Goal: Information Seeking & Learning: Learn about a topic

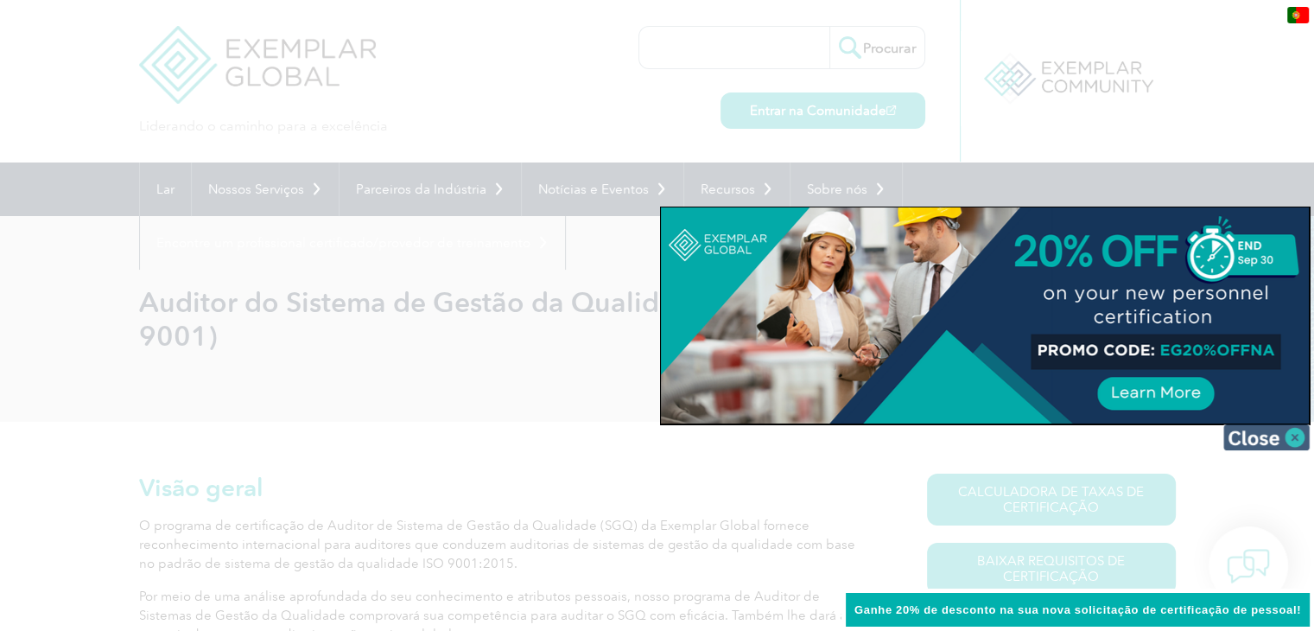
click at [1294, 436] on img at bounding box center [1266, 437] width 86 height 26
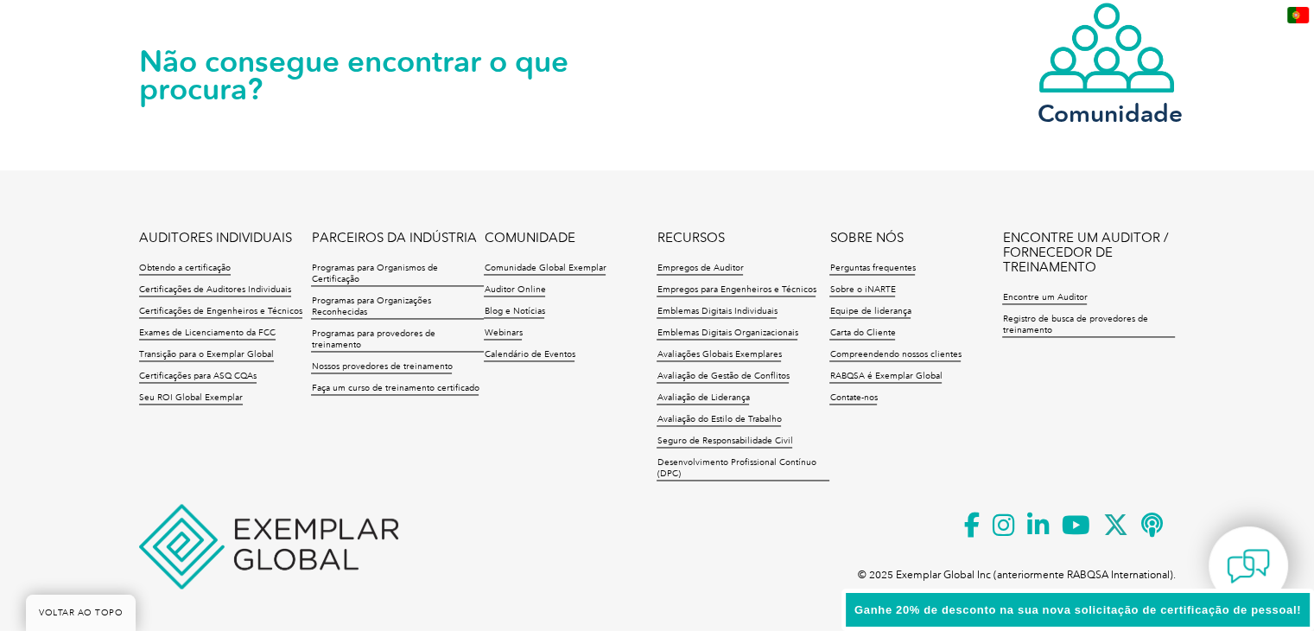
scroll to position [2570, 0]
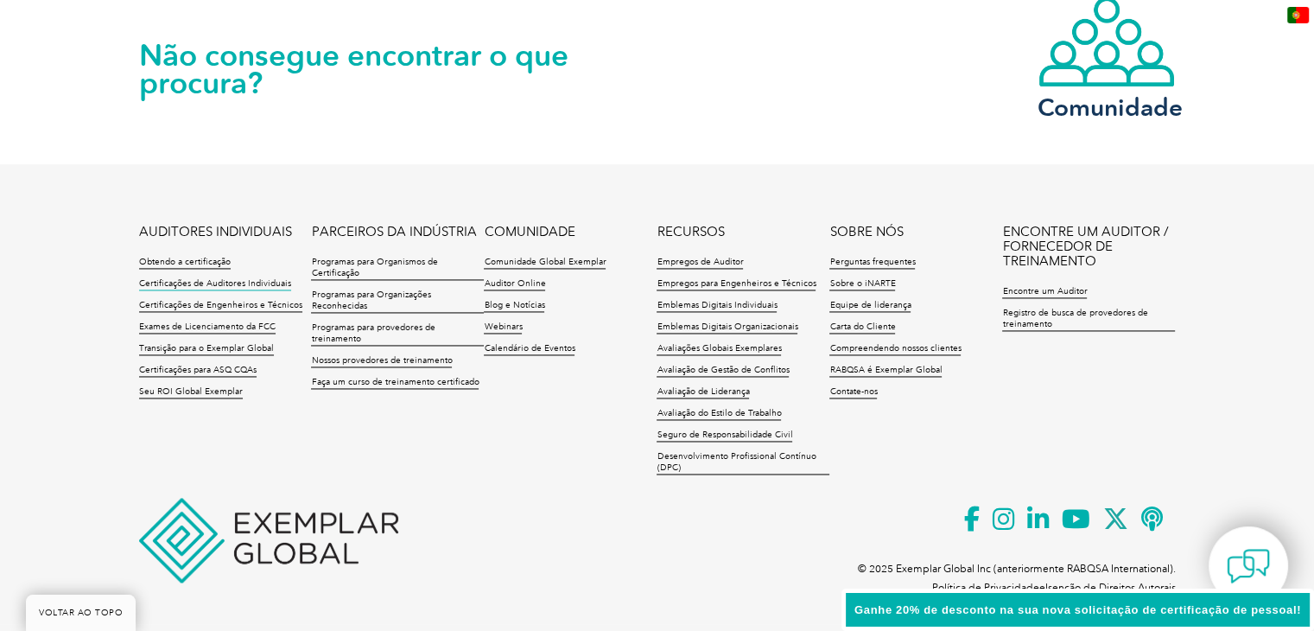
click at [217, 278] on font "Certificações de Auditores Individuais" at bounding box center [215, 283] width 152 height 10
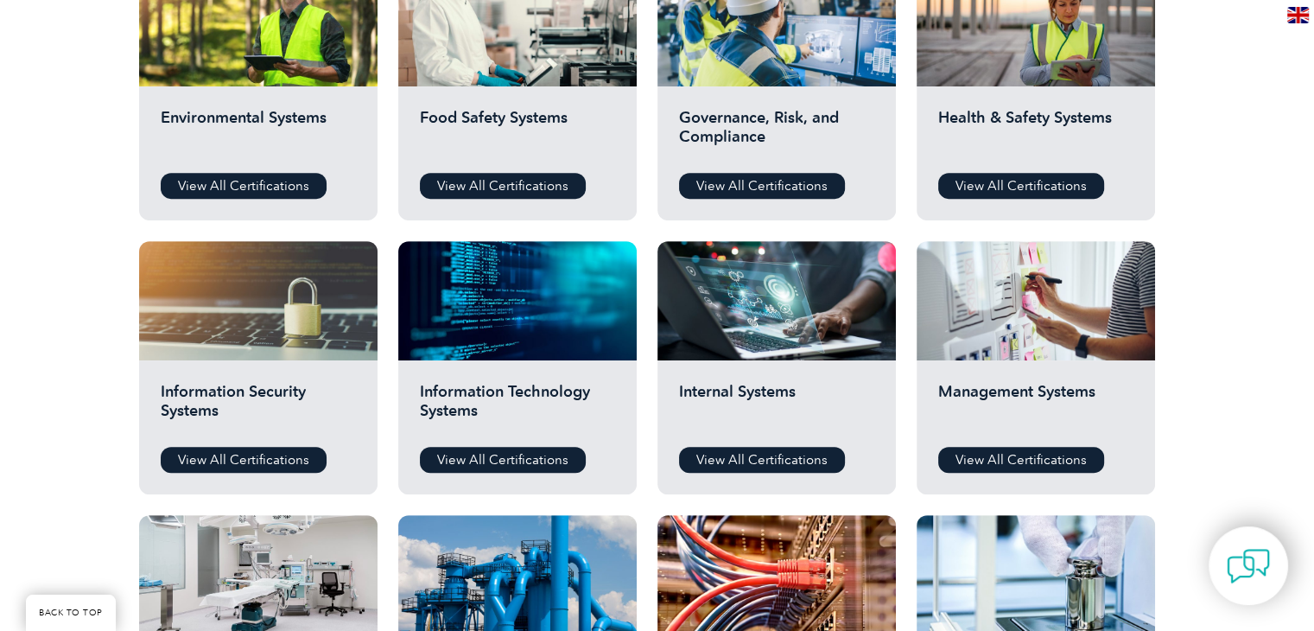
scroll to position [605, 0]
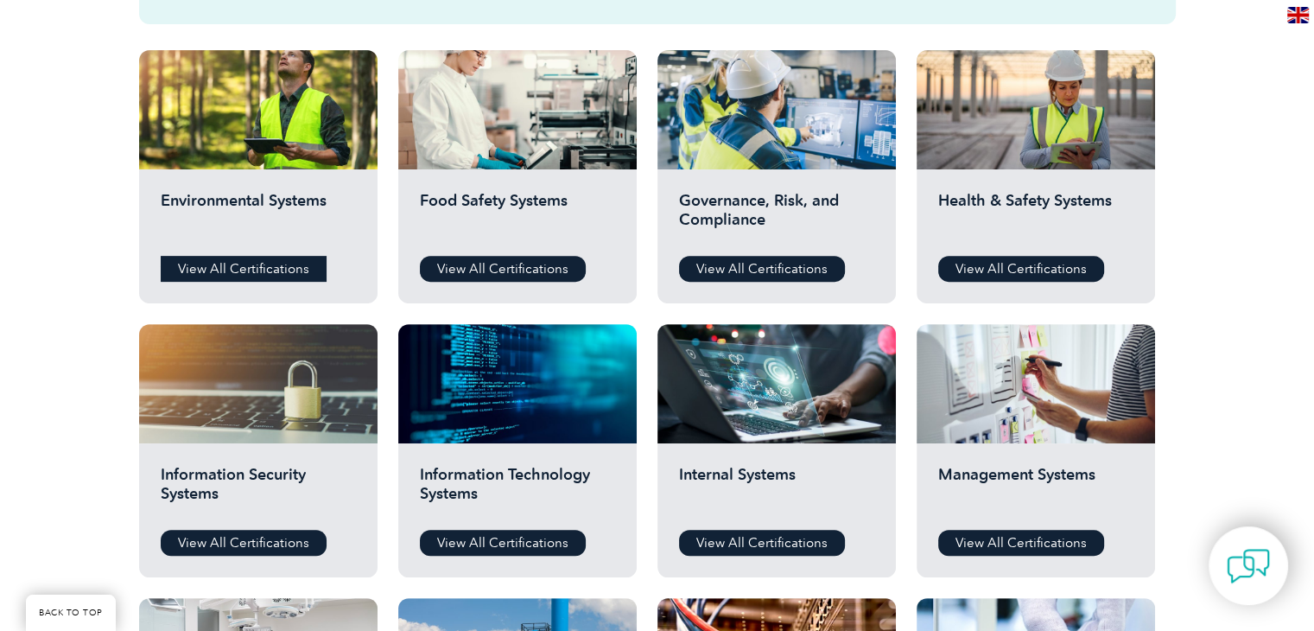
click at [215, 266] on link "View All Certifications" at bounding box center [244, 269] width 166 height 26
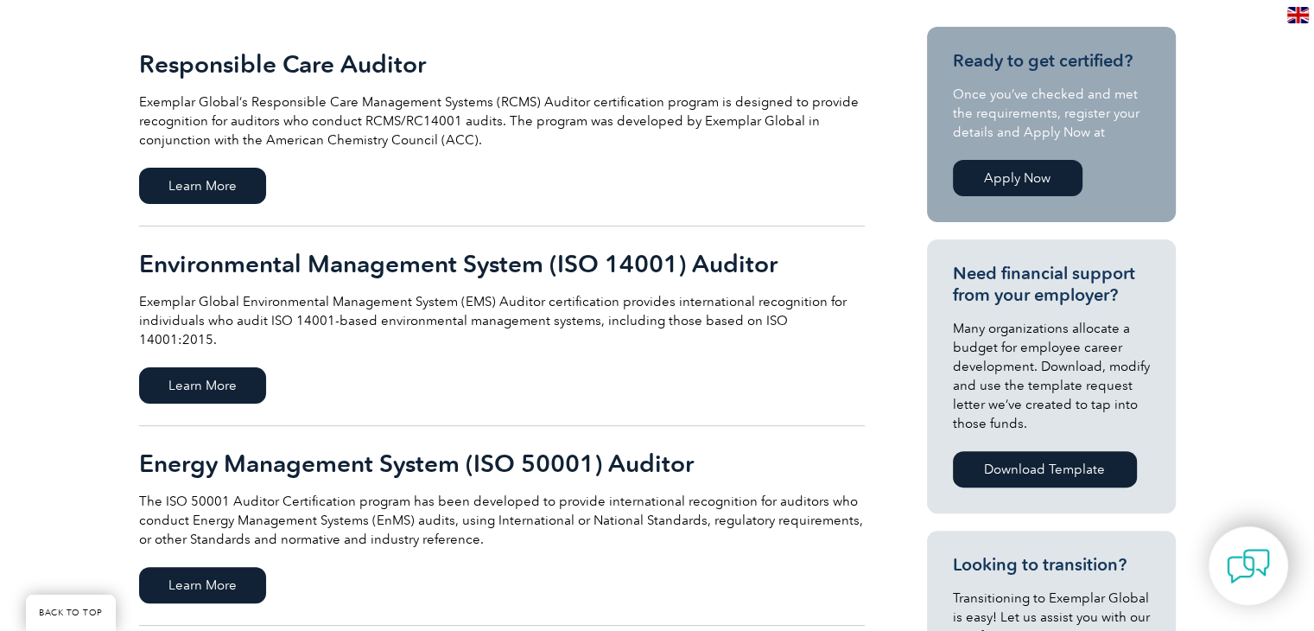
scroll to position [518, 0]
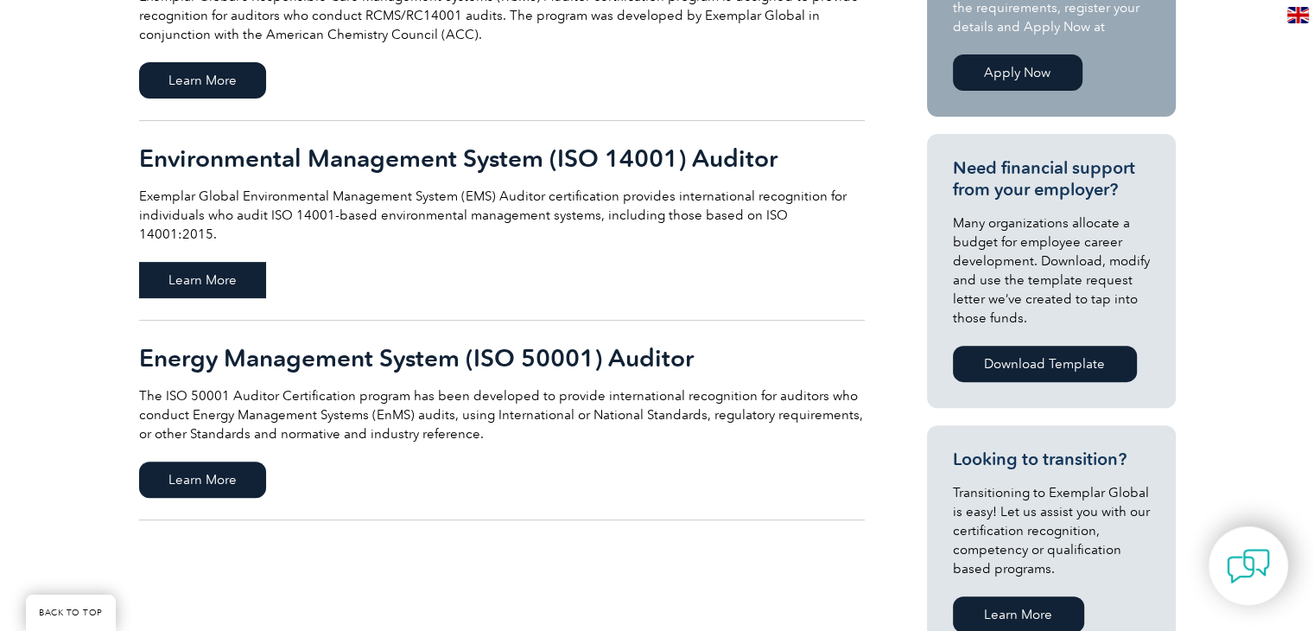
click at [200, 273] on span "Learn More" at bounding box center [202, 280] width 127 height 36
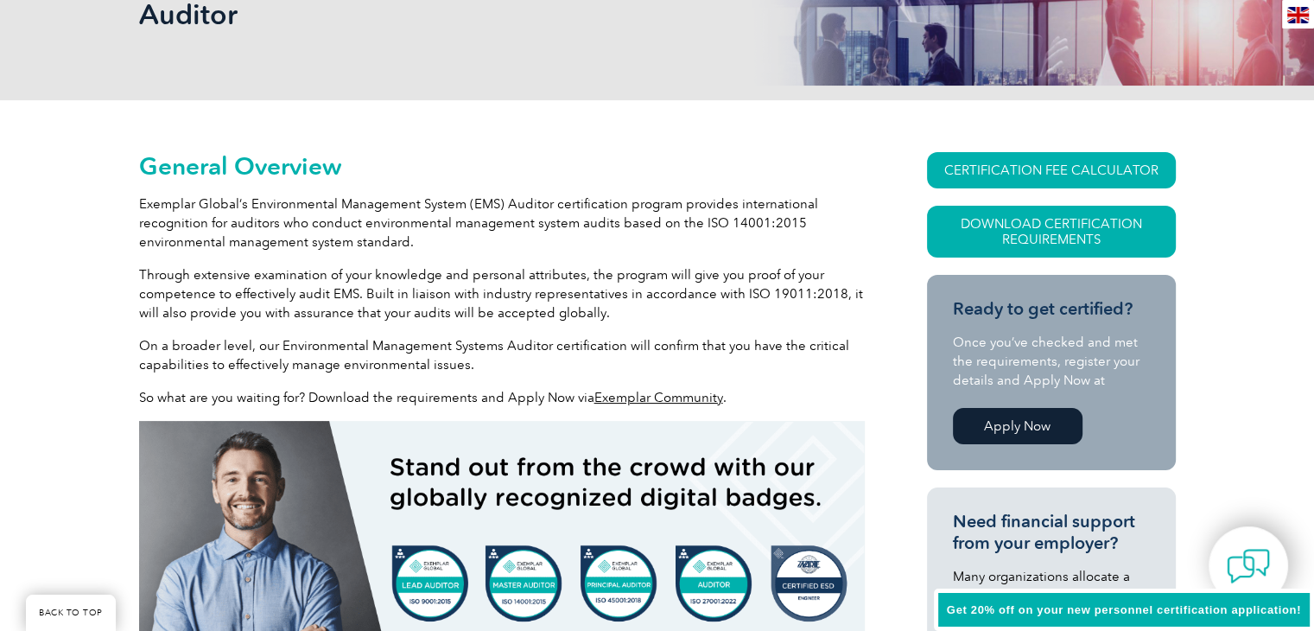
scroll to position [346, 0]
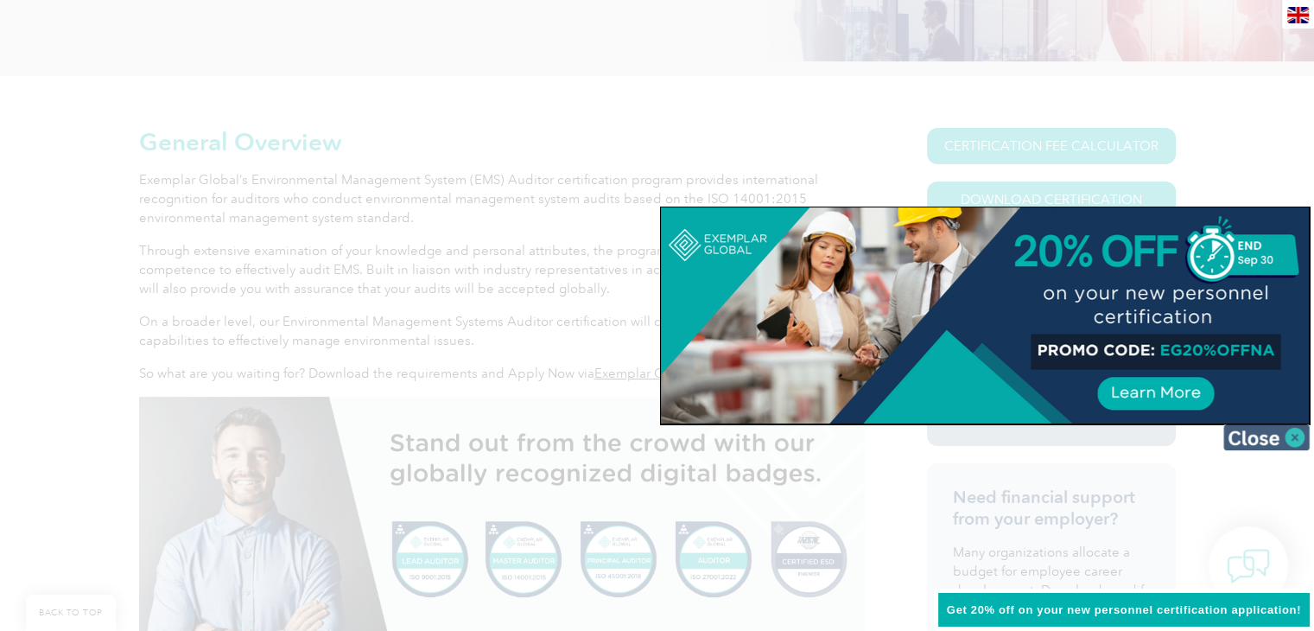
click at [1298, 438] on img at bounding box center [1266, 437] width 86 height 26
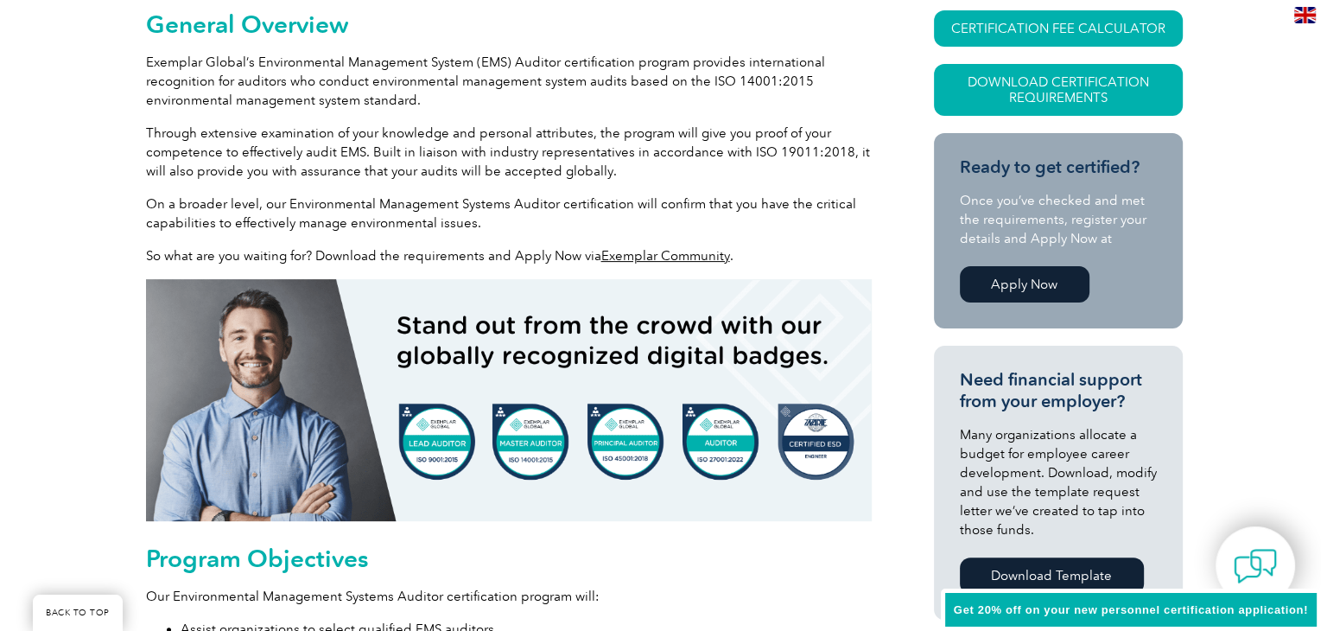
scroll to position [259, 0]
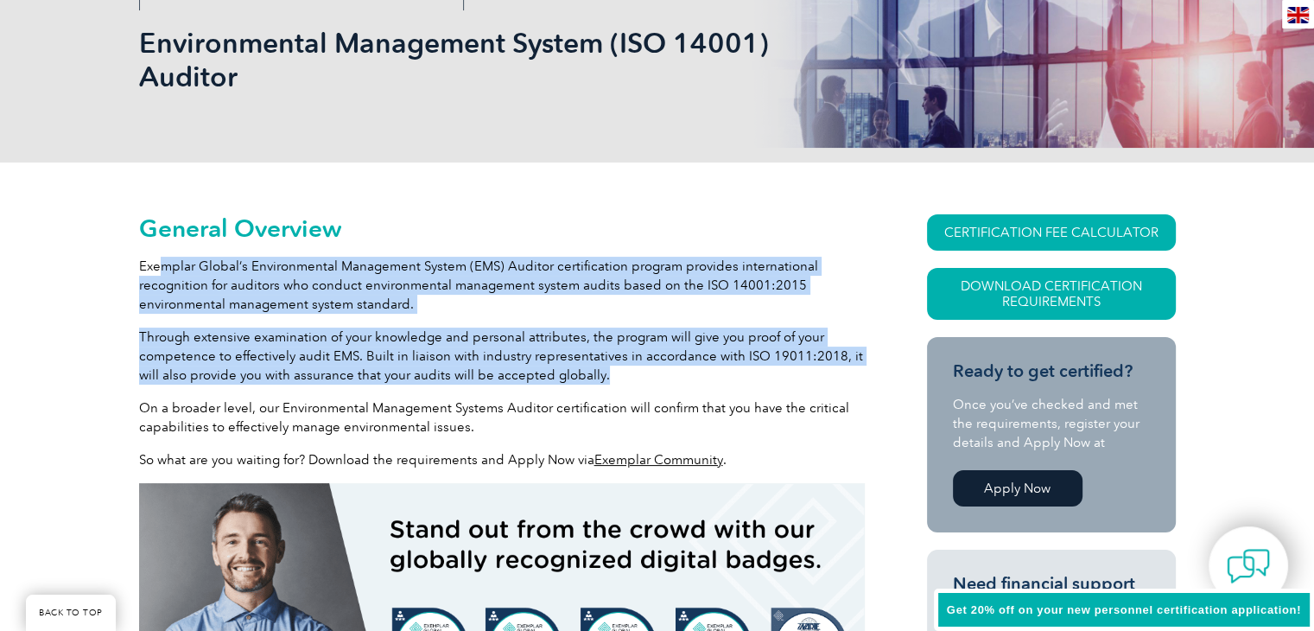
drag, startPoint x: 157, startPoint y: 265, endPoint x: 608, endPoint y: 380, distance: 465.4
click at [1099, 229] on link "CERTIFICATION FEE CALCULATOR" at bounding box center [1051, 232] width 249 height 36
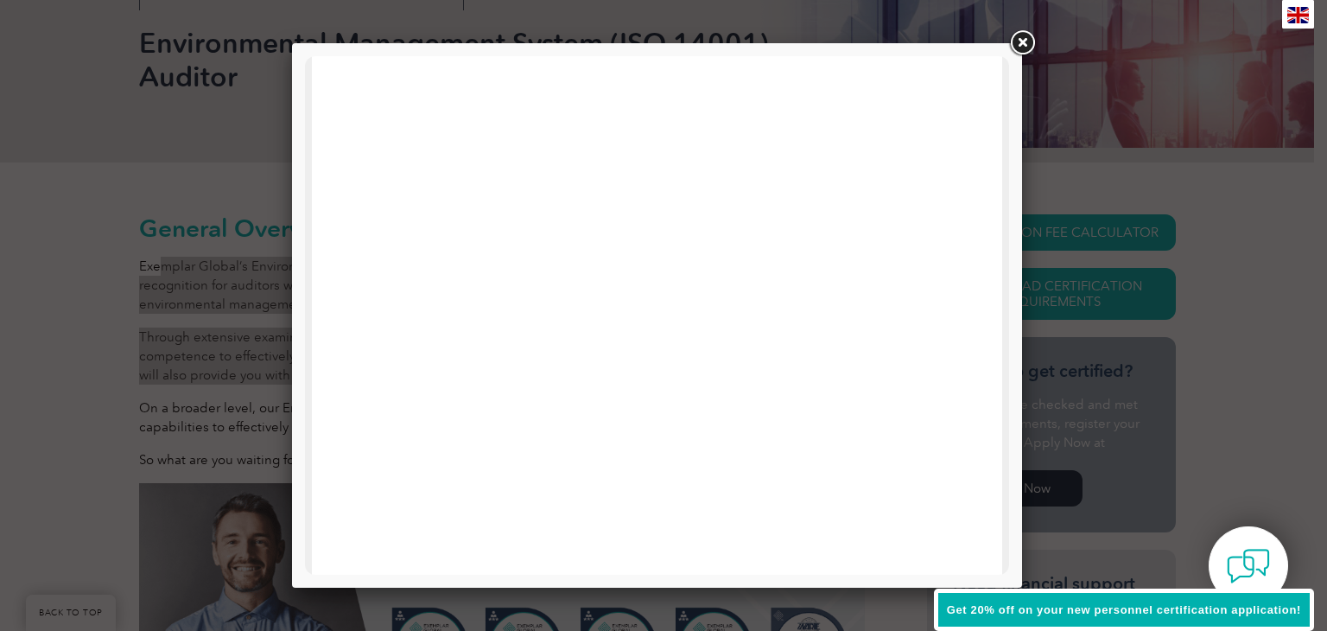
scroll to position [824, 0]
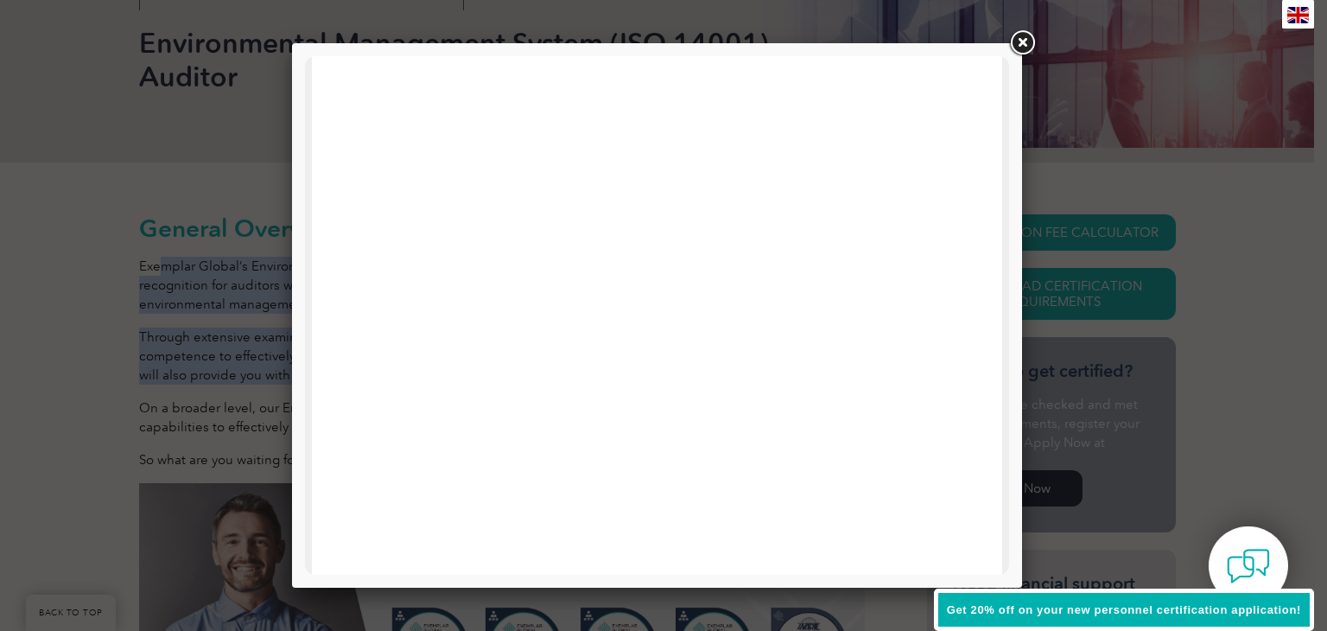
click at [1018, 32] on link at bounding box center [1022, 43] width 31 height 31
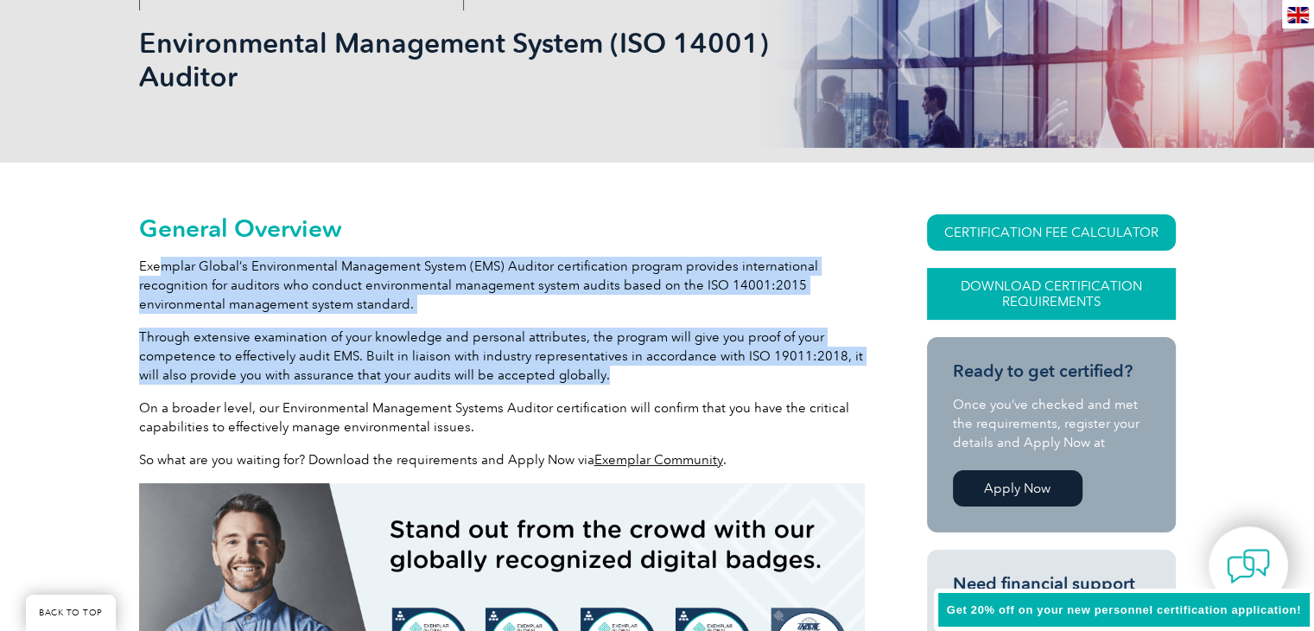
click at [1083, 291] on link "Download Certification Requirements" at bounding box center [1051, 294] width 249 height 52
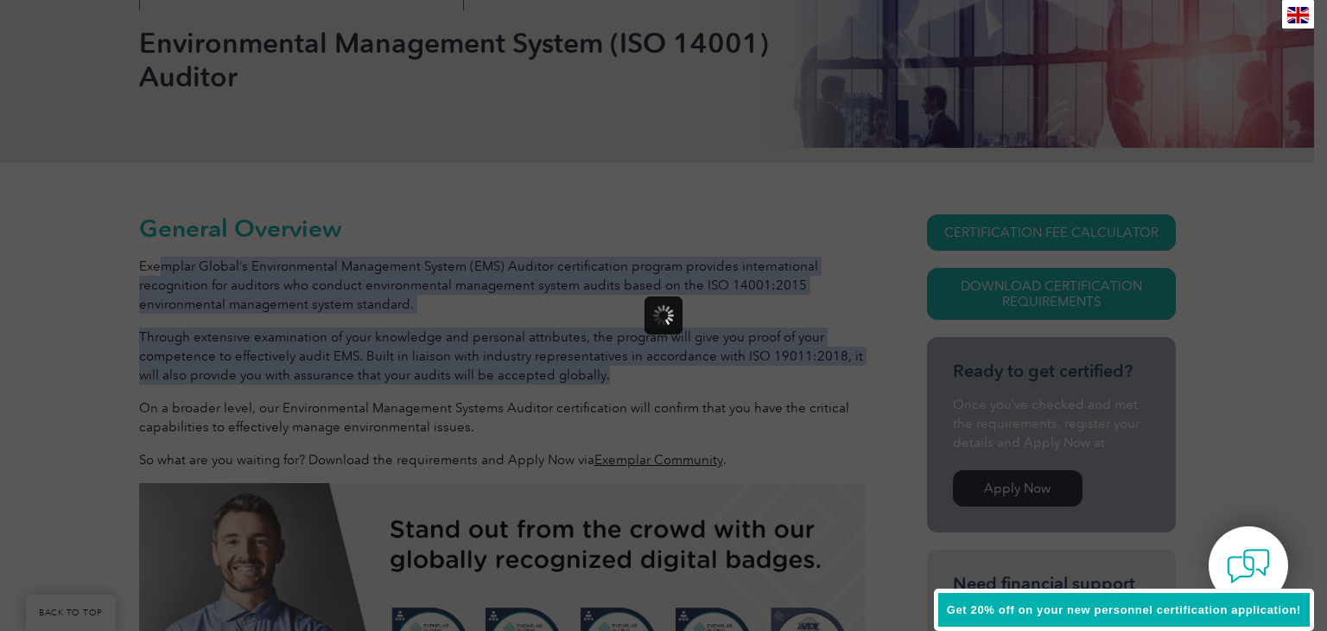
scroll to position [0, 0]
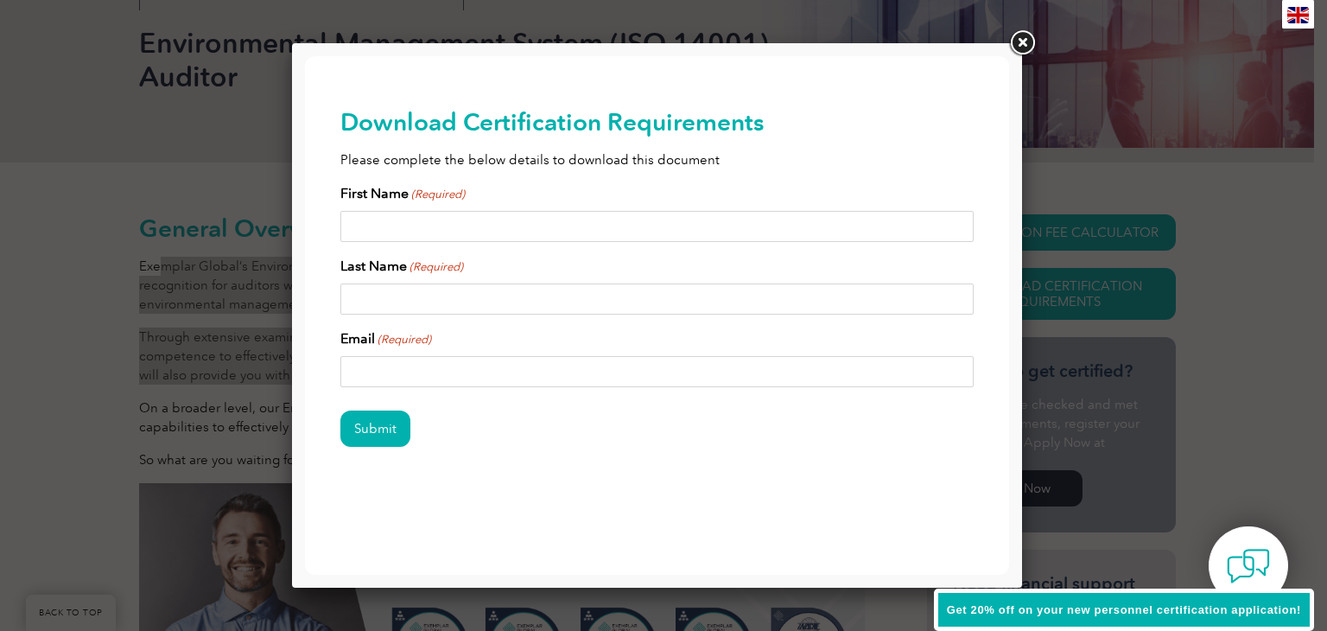
click at [392, 219] on input "First Name (Required)" at bounding box center [657, 226] width 634 height 31
type input "DANIEL"
type input "ARAUJO"
type input "biologoaraujo@gmail.com"
click at [385, 428] on input "Submit" at bounding box center [375, 428] width 70 height 36
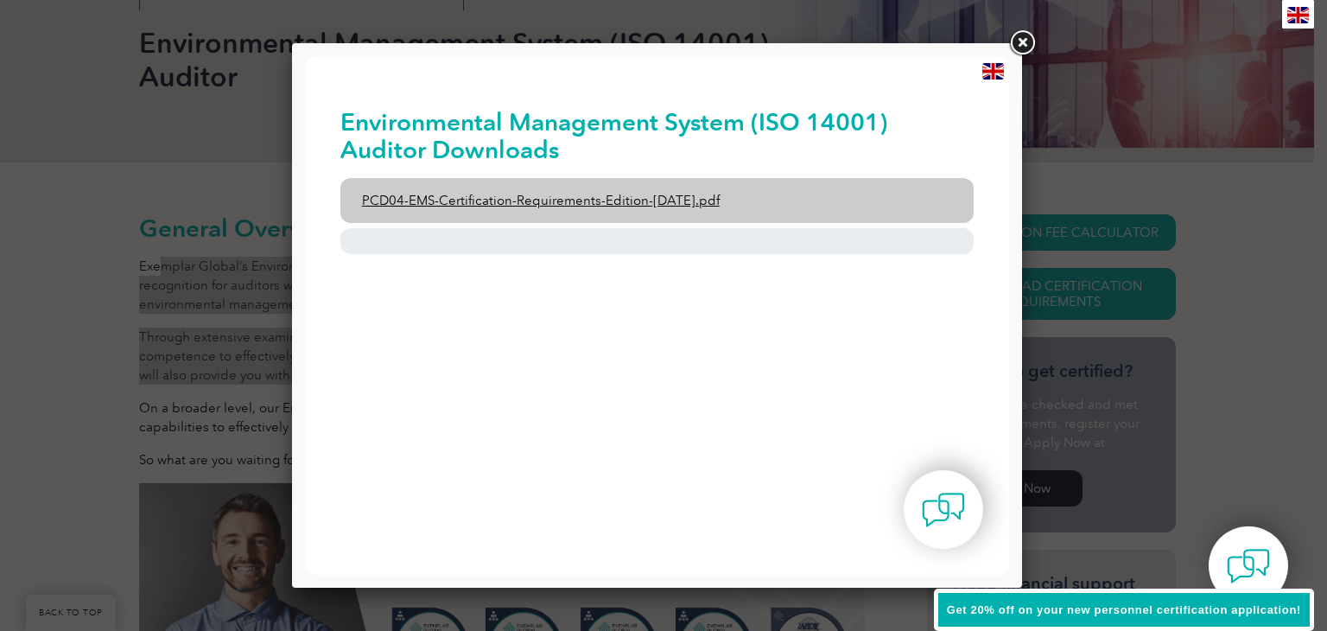
click at [598, 196] on link "PCD04-EMS-Certification-Requirements-Edition-2-April-2022.pdf" at bounding box center [657, 200] width 634 height 45
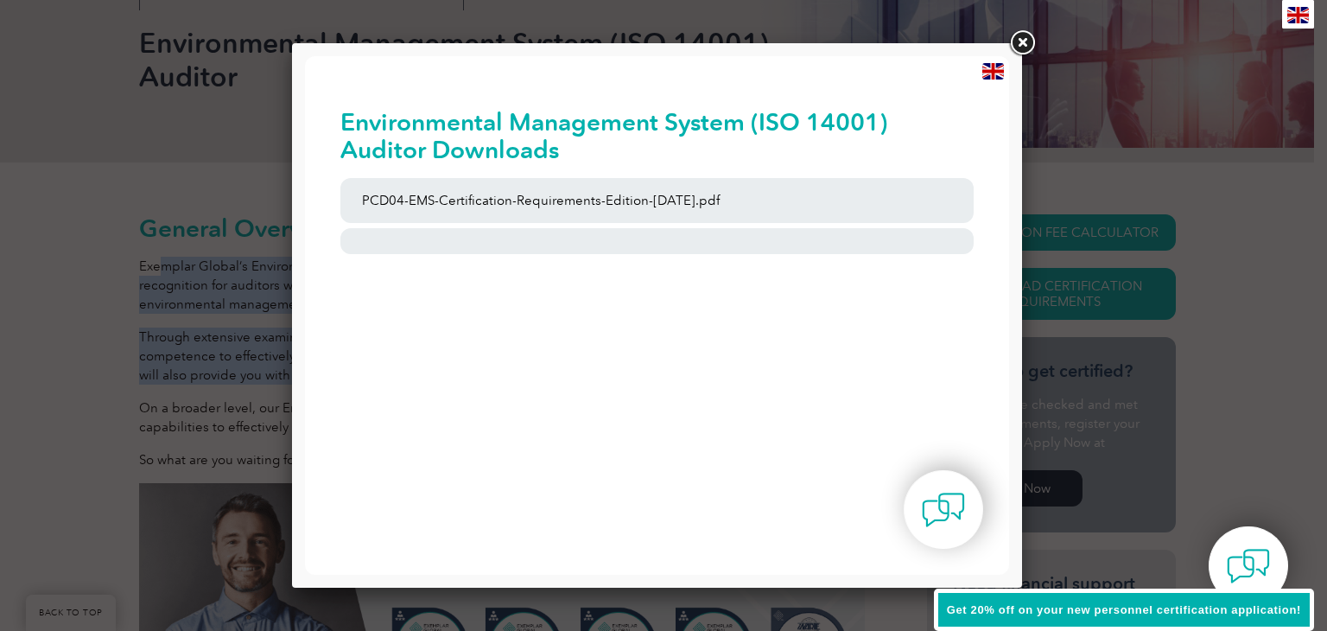
click at [1020, 48] on link at bounding box center [1022, 43] width 31 height 31
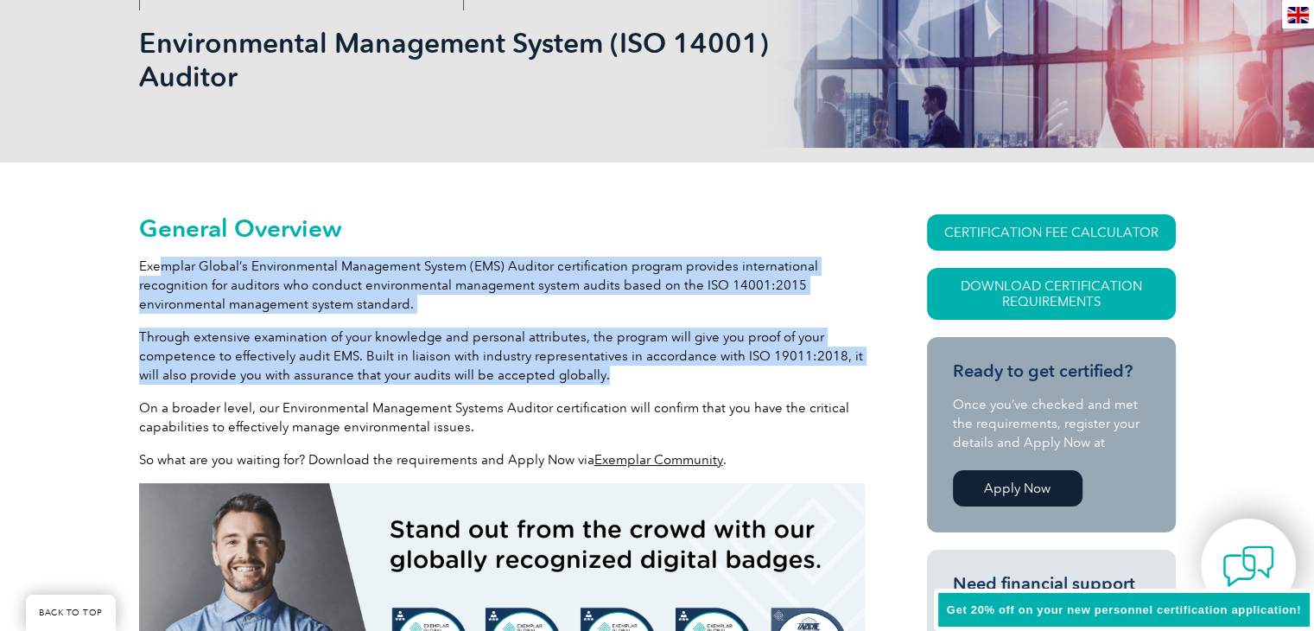
click at [1259, 550] on img at bounding box center [1249, 566] width 52 height 52
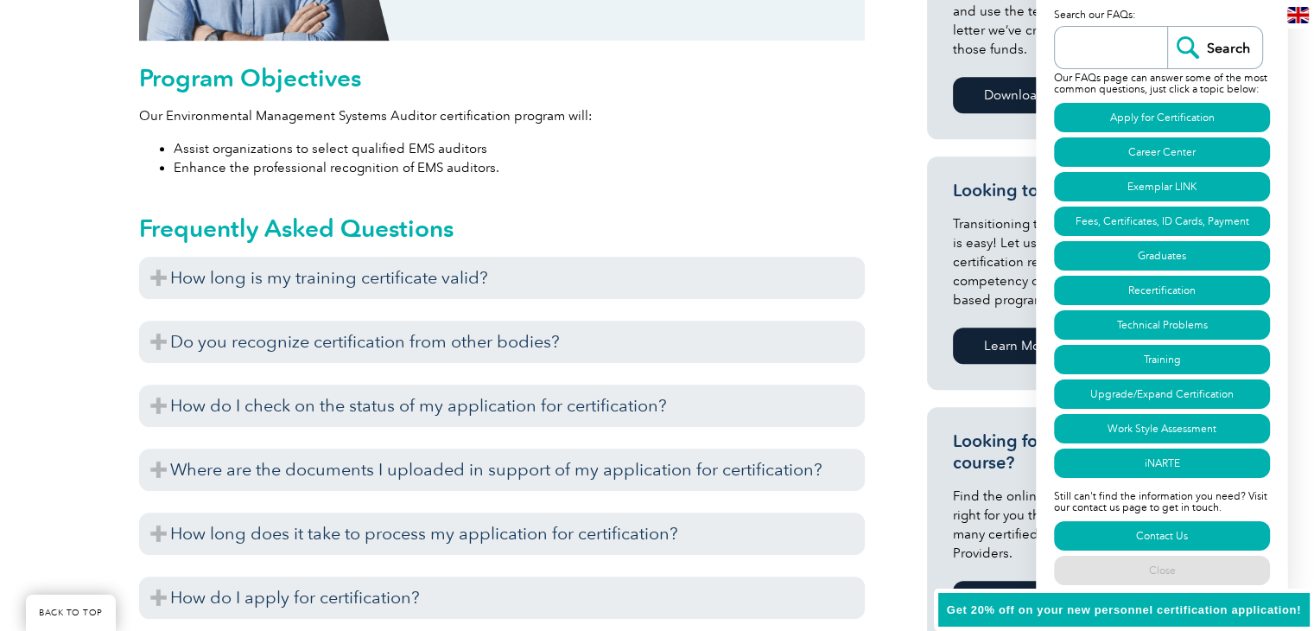
scroll to position [1037, 0]
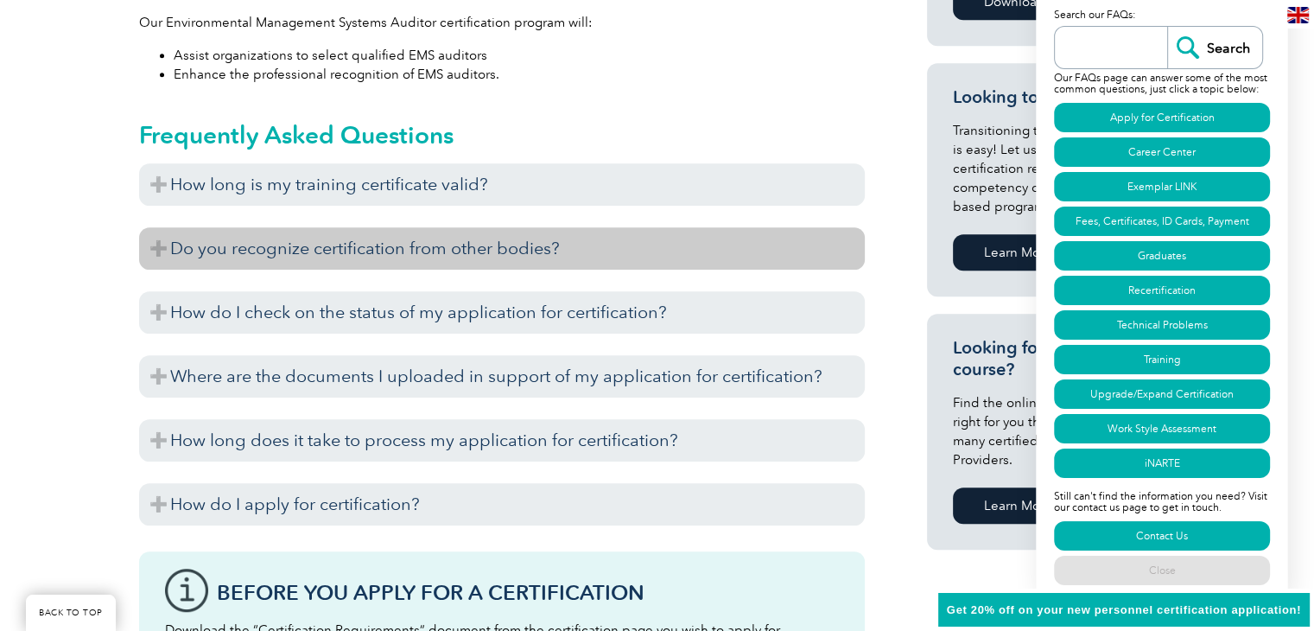
click at [450, 245] on h3 "Do you recognize certification from other bodies?" at bounding box center [502, 248] width 726 height 42
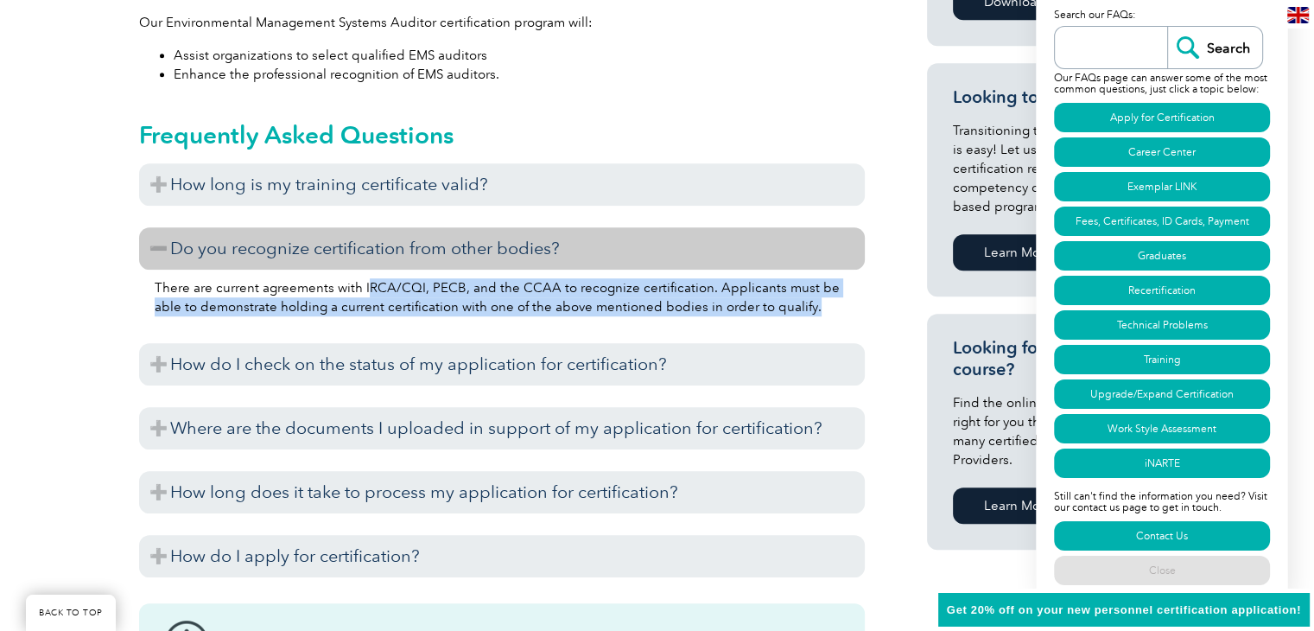
drag, startPoint x: 363, startPoint y: 284, endPoint x: 788, endPoint y: 298, distance: 425.3
click at [788, 298] on p "There are current agreements with IRCA/CQI, PECB, and the CCAA to recognize cer…" at bounding box center [502, 297] width 695 height 38
click at [754, 308] on p "There are current agreements with IRCA/CQI, PECB, and the CCAA to recognize cer…" at bounding box center [502, 297] width 695 height 38
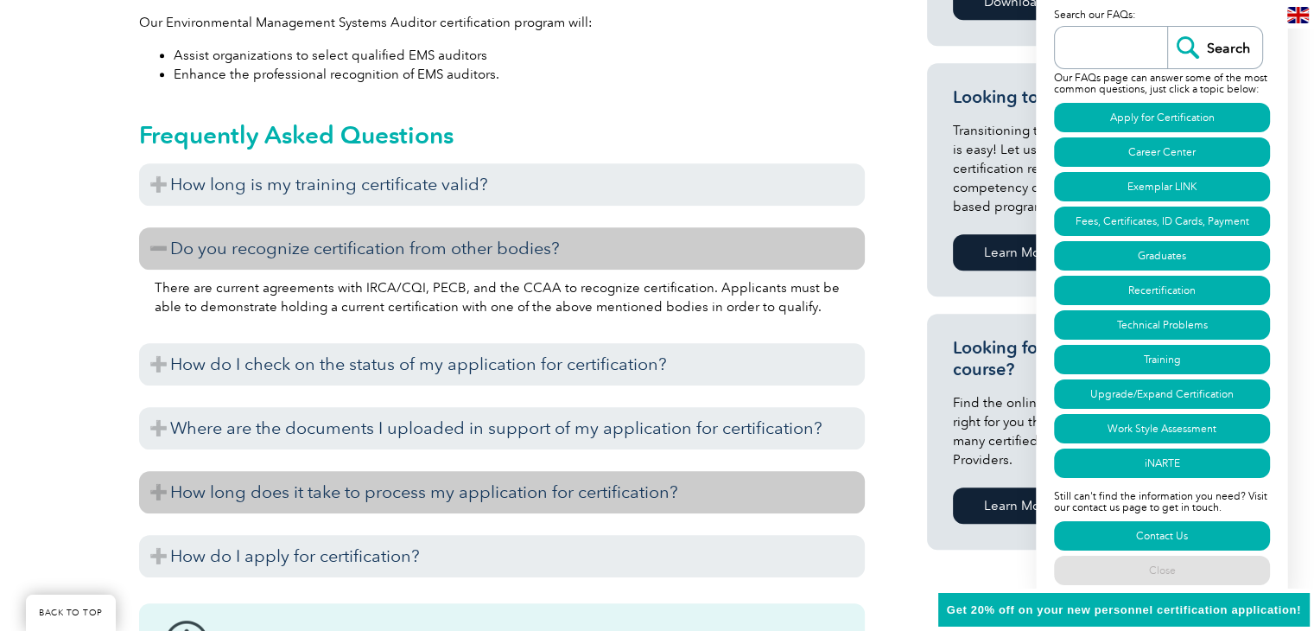
click at [454, 492] on h3 "How long does it take to process my application for certification?" at bounding box center [502, 492] width 726 height 42
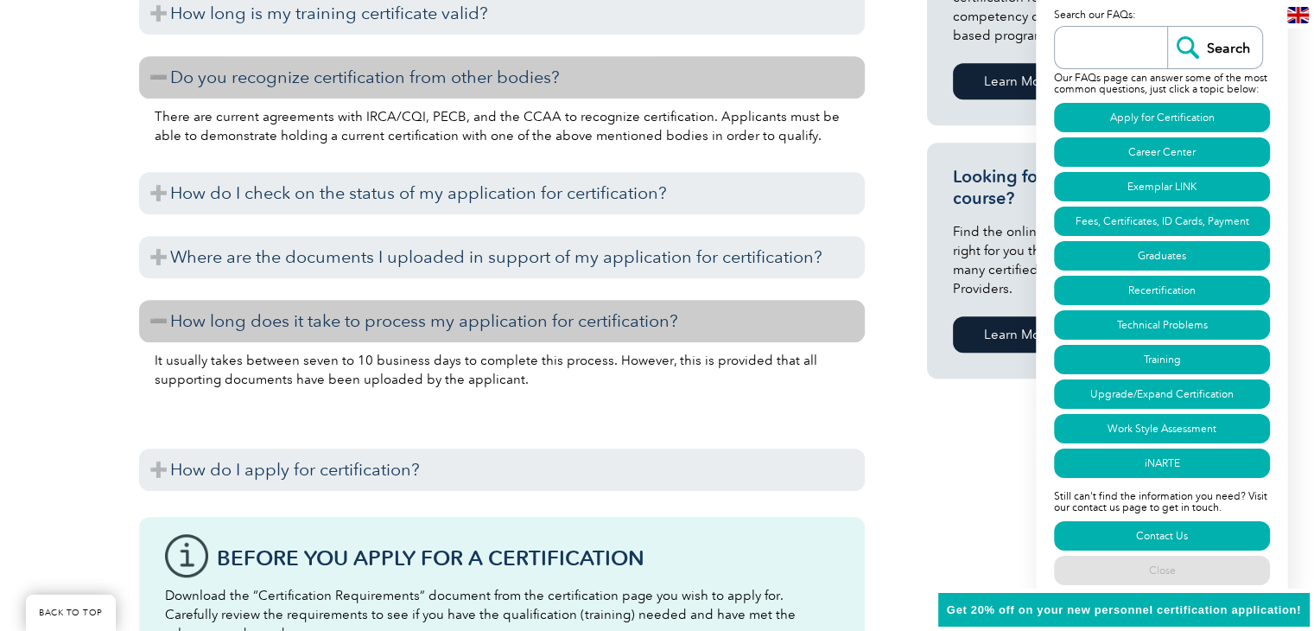
scroll to position [1210, 0]
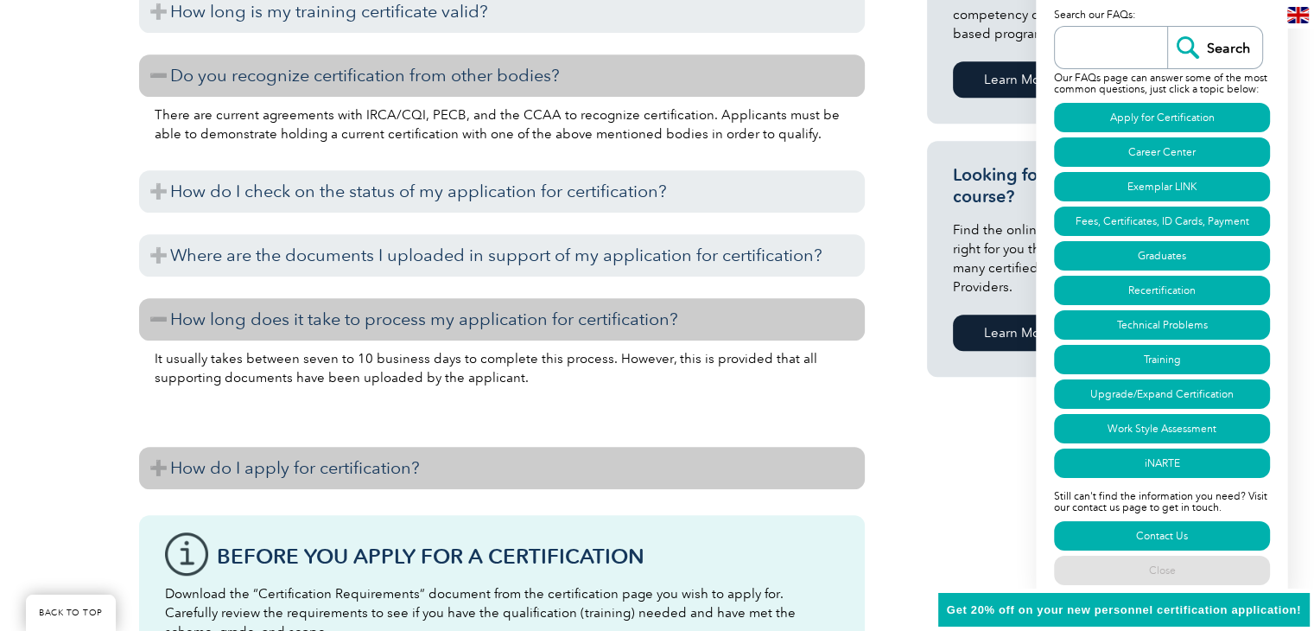
click at [328, 469] on h3 "How do I apply for certification?" at bounding box center [502, 468] width 726 height 42
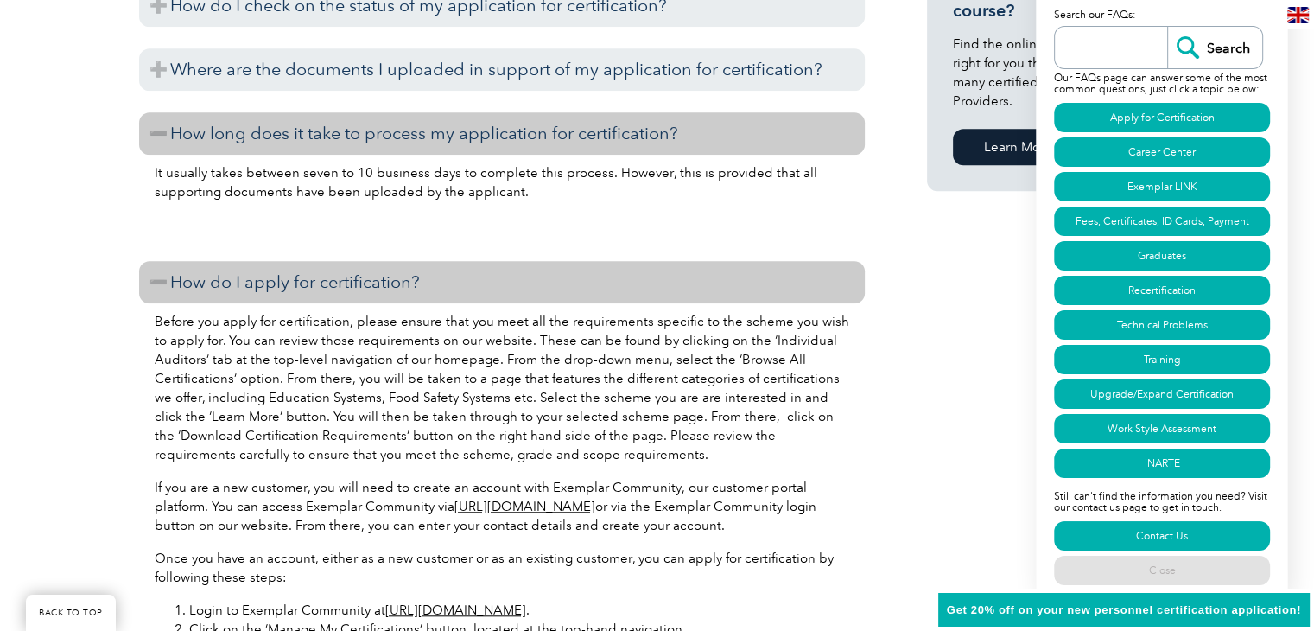
scroll to position [1469, 0]
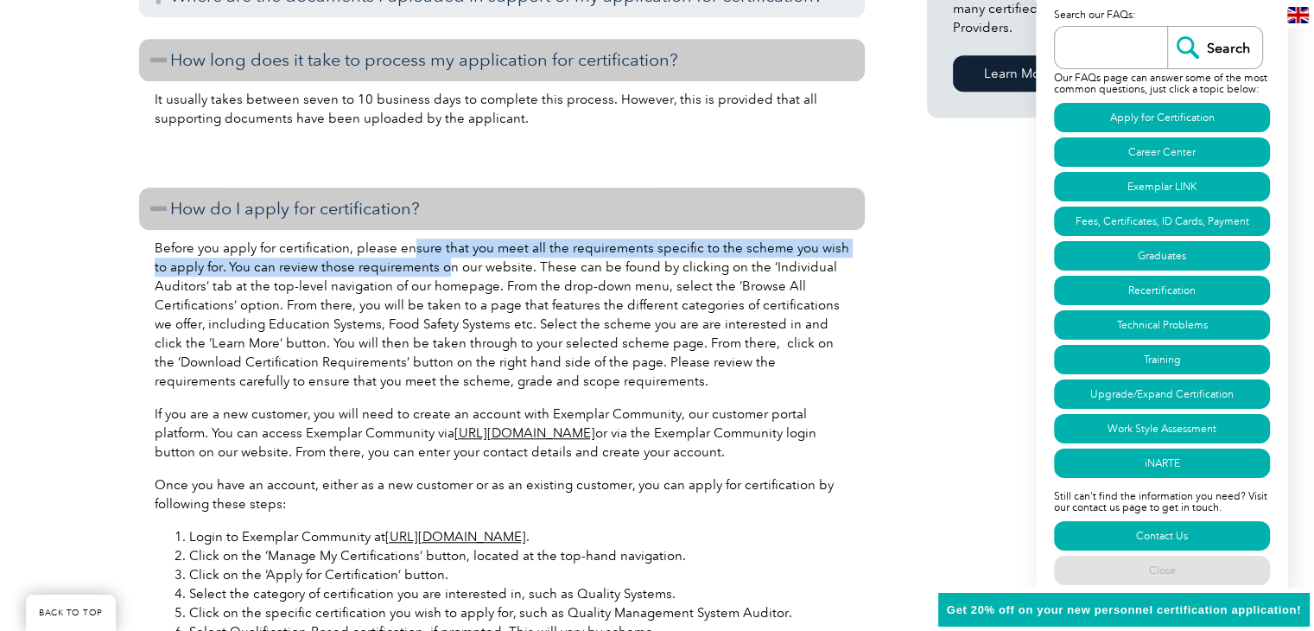
drag, startPoint x: 446, startPoint y: 253, endPoint x: 430, endPoint y: 262, distance: 17.8
click at [430, 262] on p "Before you apply for certification, please ensure that you meet all the require…" at bounding box center [502, 314] width 695 height 152
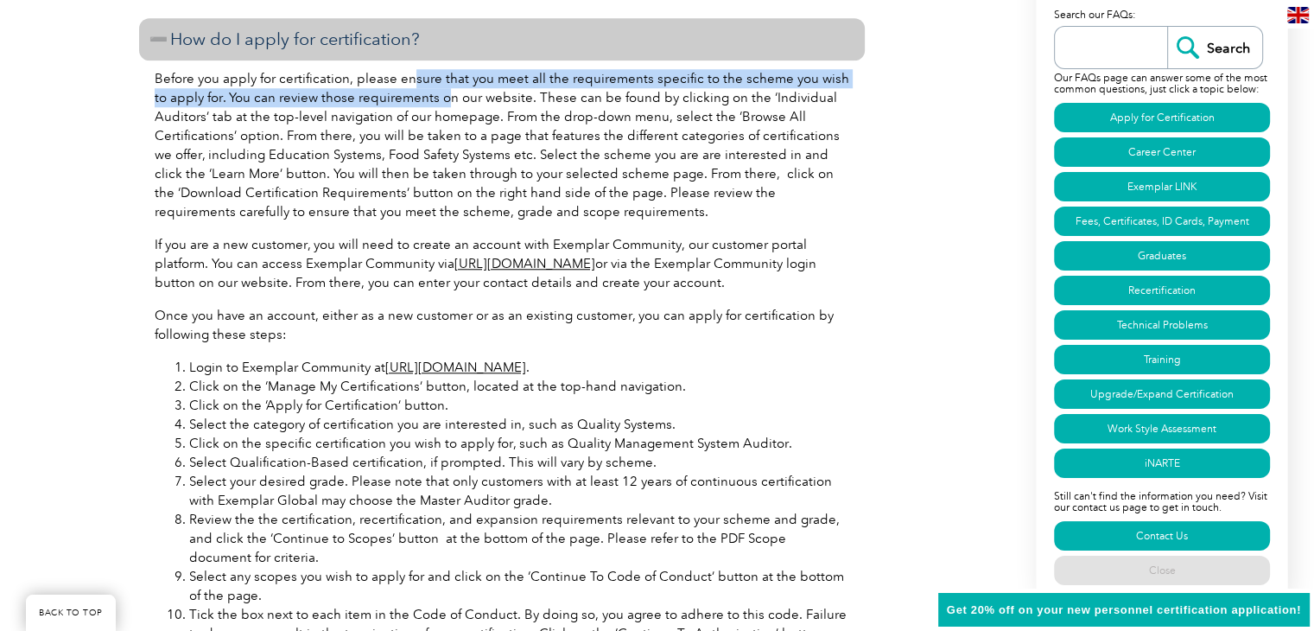
scroll to position [1642, 0]
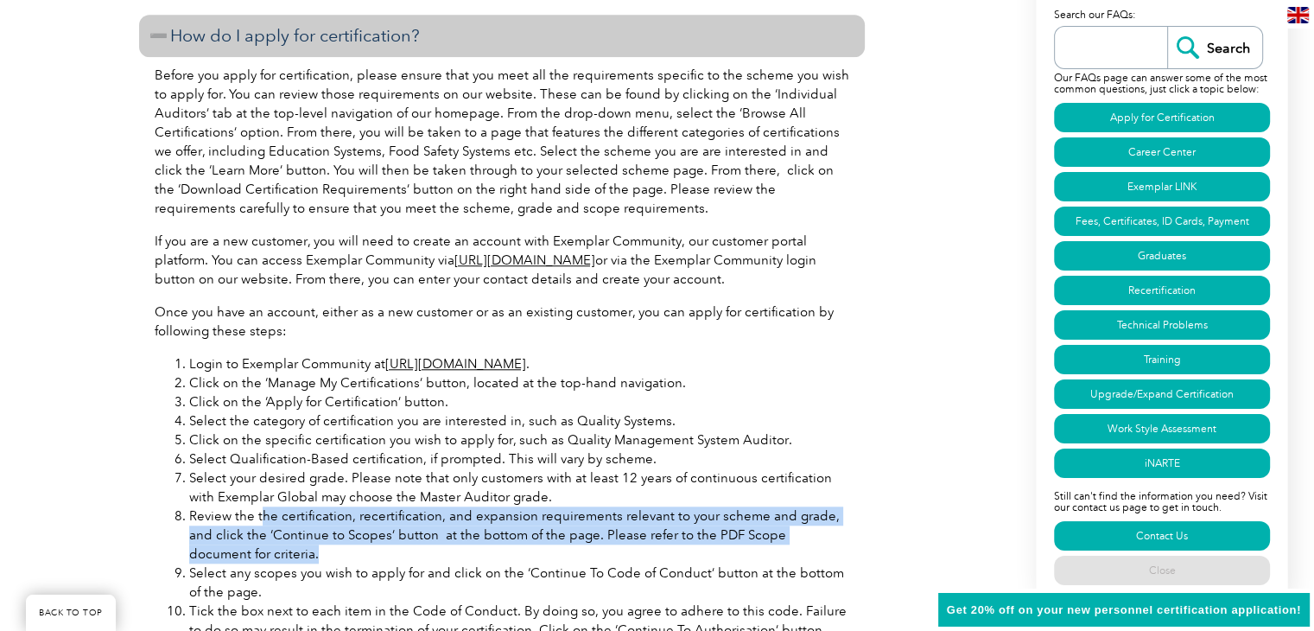
drag, startPoint x: 263, startPoint y: 512, endPoint x: 438, endPoint y: 549, distance: 179.1
click at [438, 549] on li "Review the the certification, recertification, and expansion requirements relev…" at bounding box center [519, 534] width 660 height 57
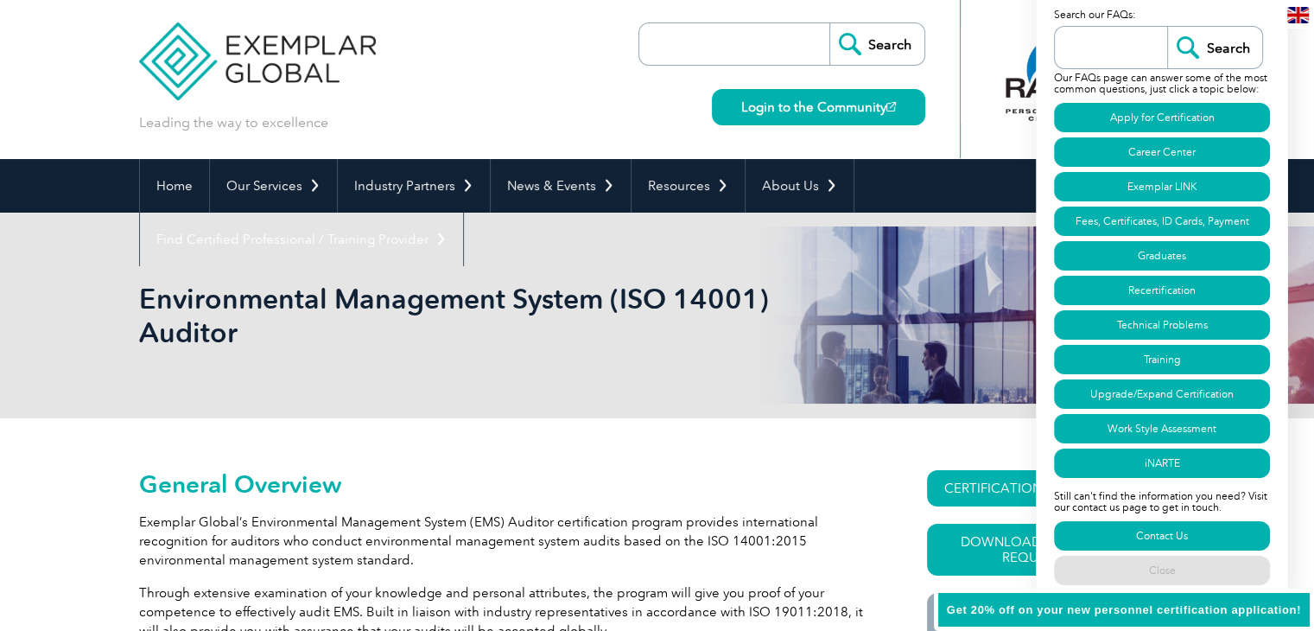
scroll to position [0, 0]
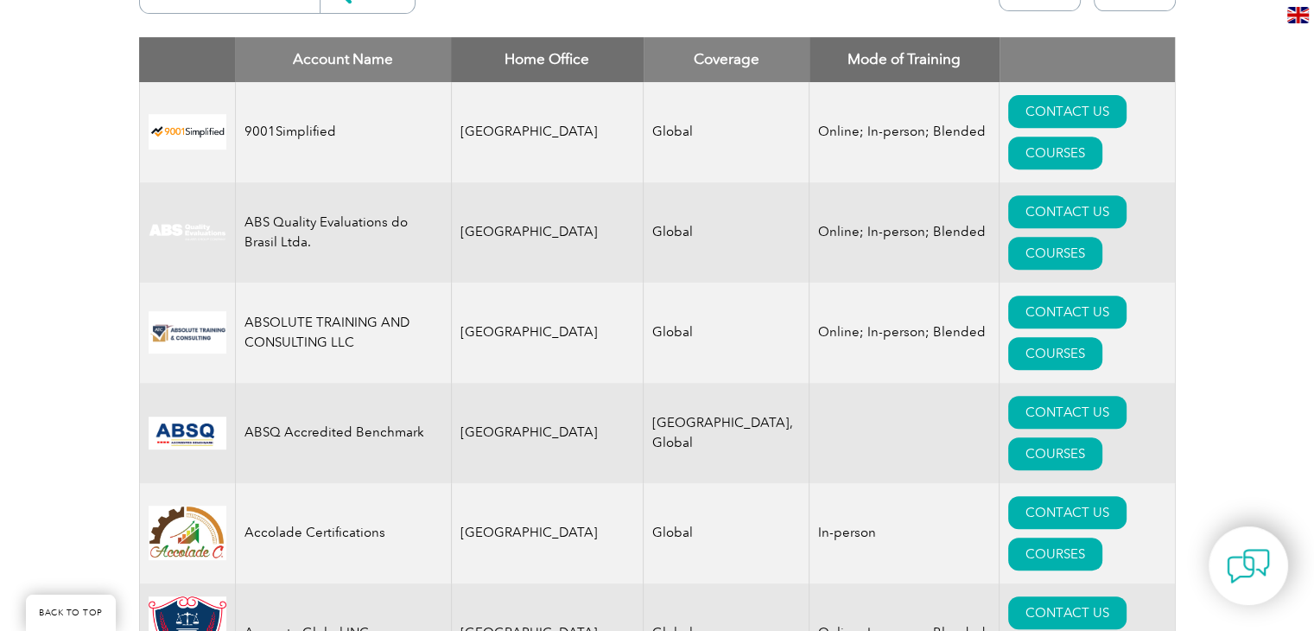
scroll to position [518, 0]
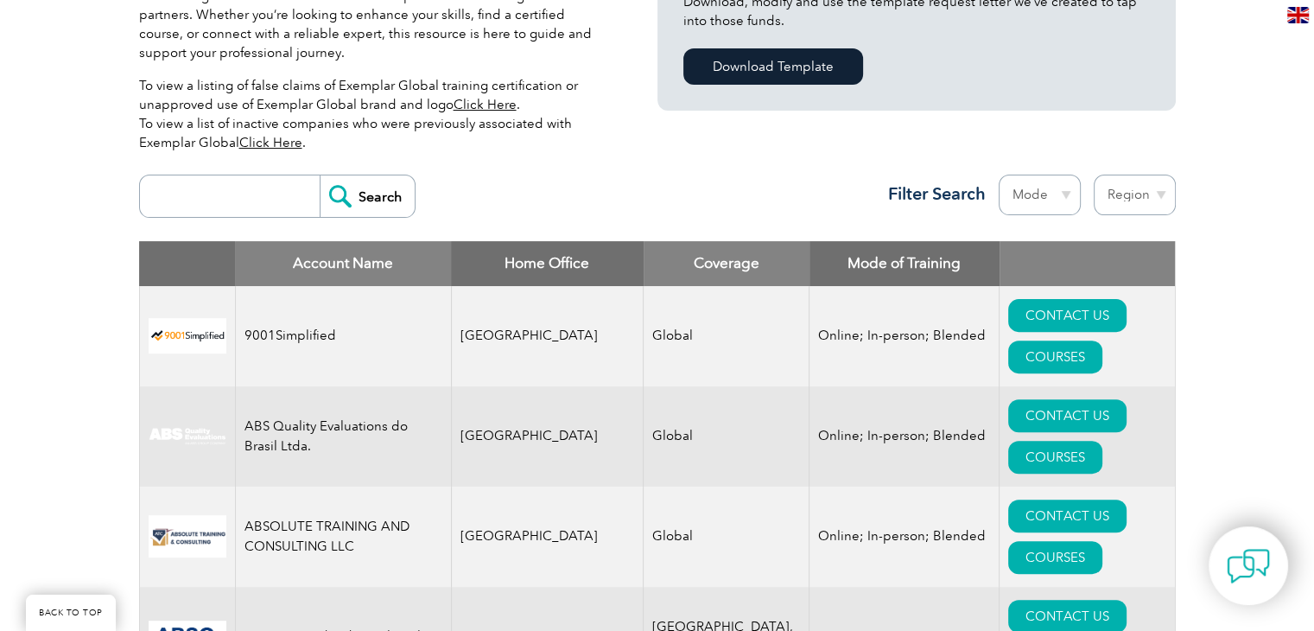
click at [1124, 187] on select "Region [GEOGRAPHIC_DATA] [GEOGRAPHIC_DATA] [GEOGRAPHIC_DATA] [GEOGRAPHIC_DATA] …" at bounding box center [1135, 195] width 82 height 41
select select "[GEOGRAPHIC_DATA]"
click at [1094, 175] on select "Region [GEOGRAPHIC_DATA] [GEOGRAPHIC_DATA] [GEOGRAPHIC_DATA] [GEOGRAPHIC_DATA] …" at bounding box center [1135, 195] width 82 height 41
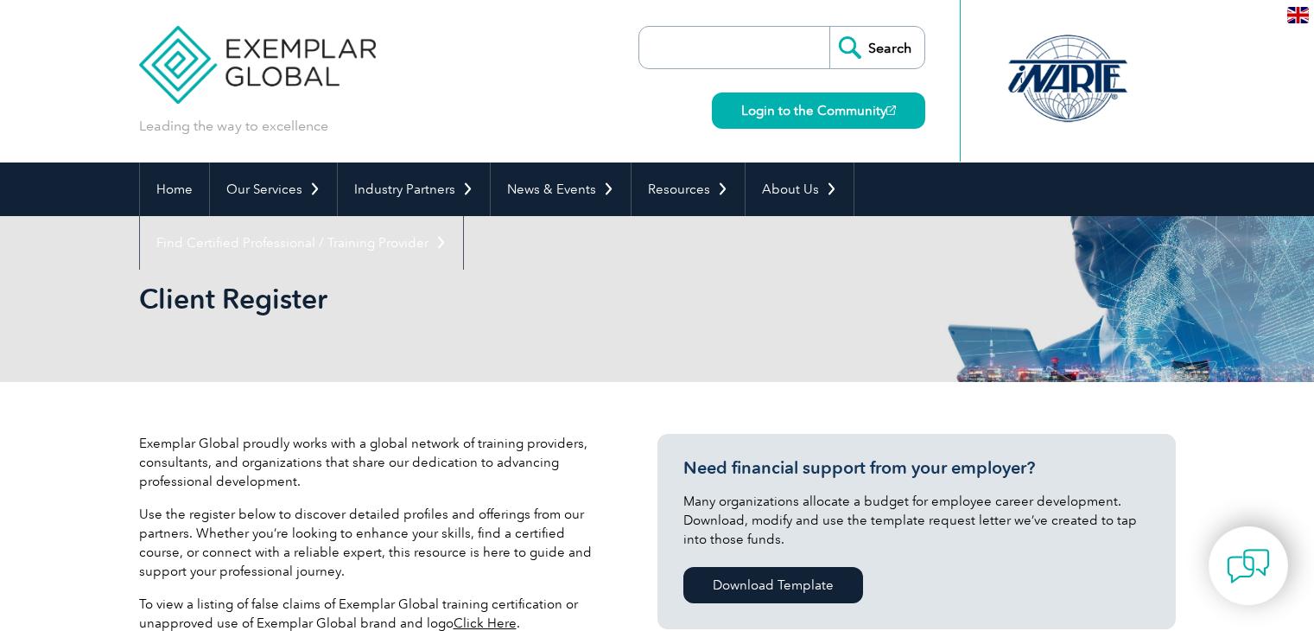
select select "[GEOGRAPHIC_DATA]"
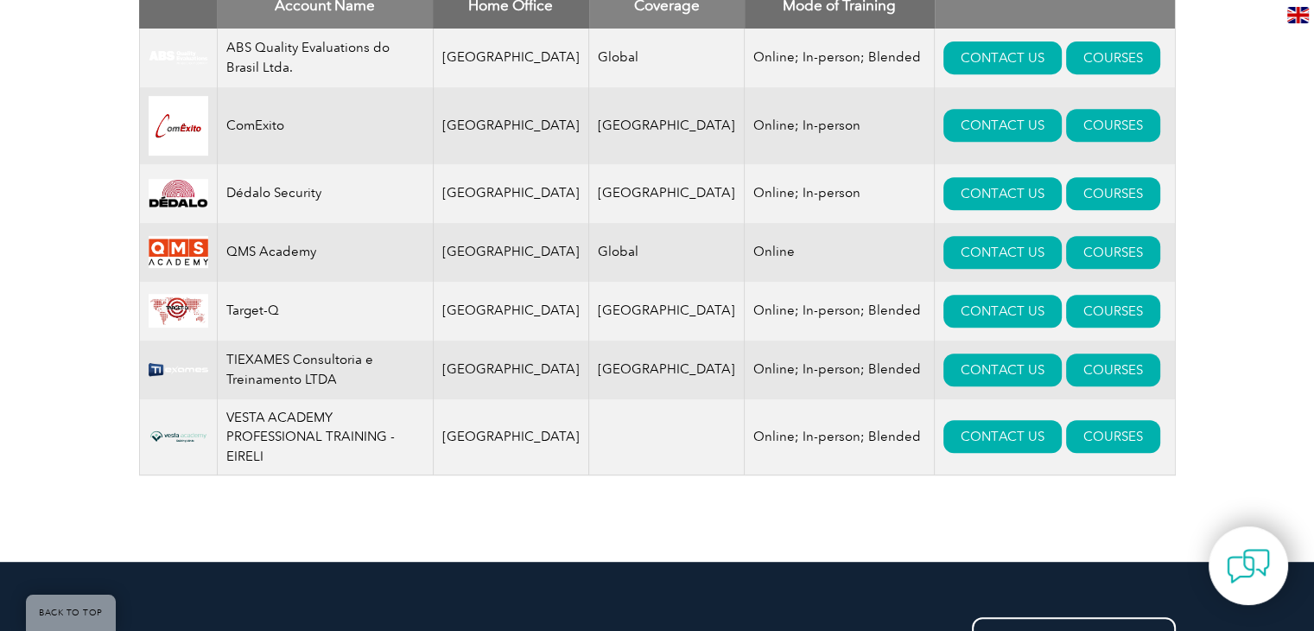
scroll to position [778, 0]
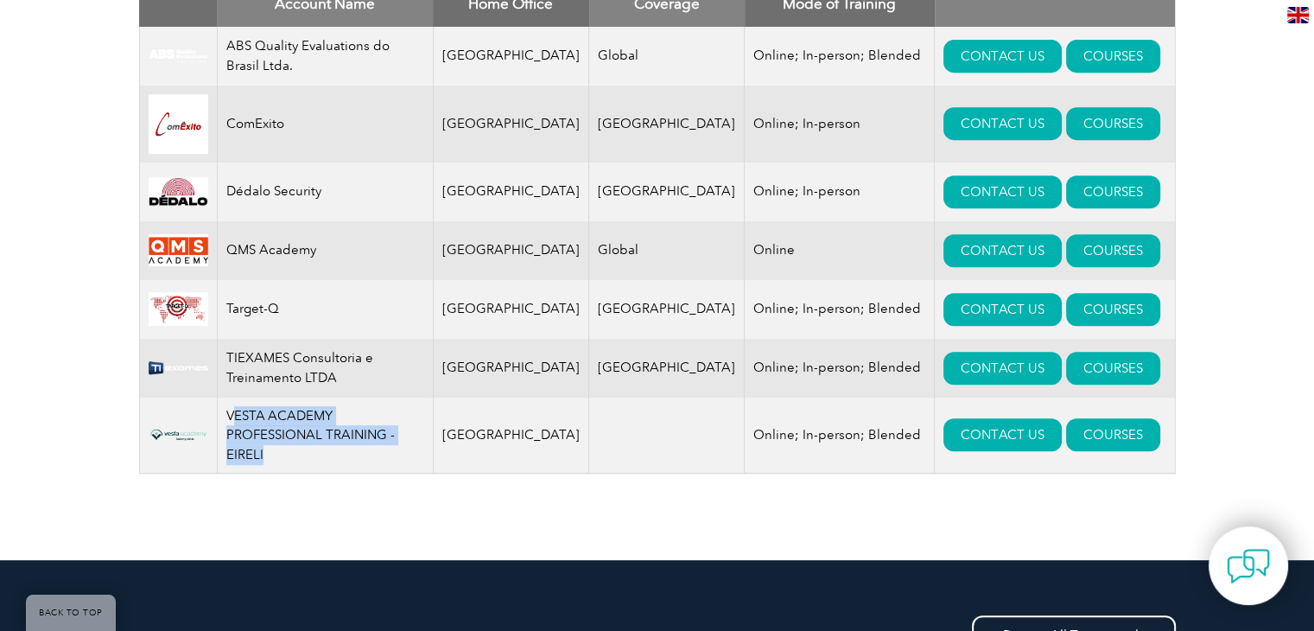
drag, startPoint x: 233, startPoint y: 413, endPoint x: 372, endPoint y: 457, distance: 145.1
click at [372, 457] on td "VESTA ACADEMY PROFESSIONAL TRAINING - EIRELI" at bounding box center [325, 435] width 216 height 76
click at [359, 448] on td "VESTA ACADEMY PROFESSIONAL TRAINING - EIRELI" at bounding box center [325, 435] width 216 height 76
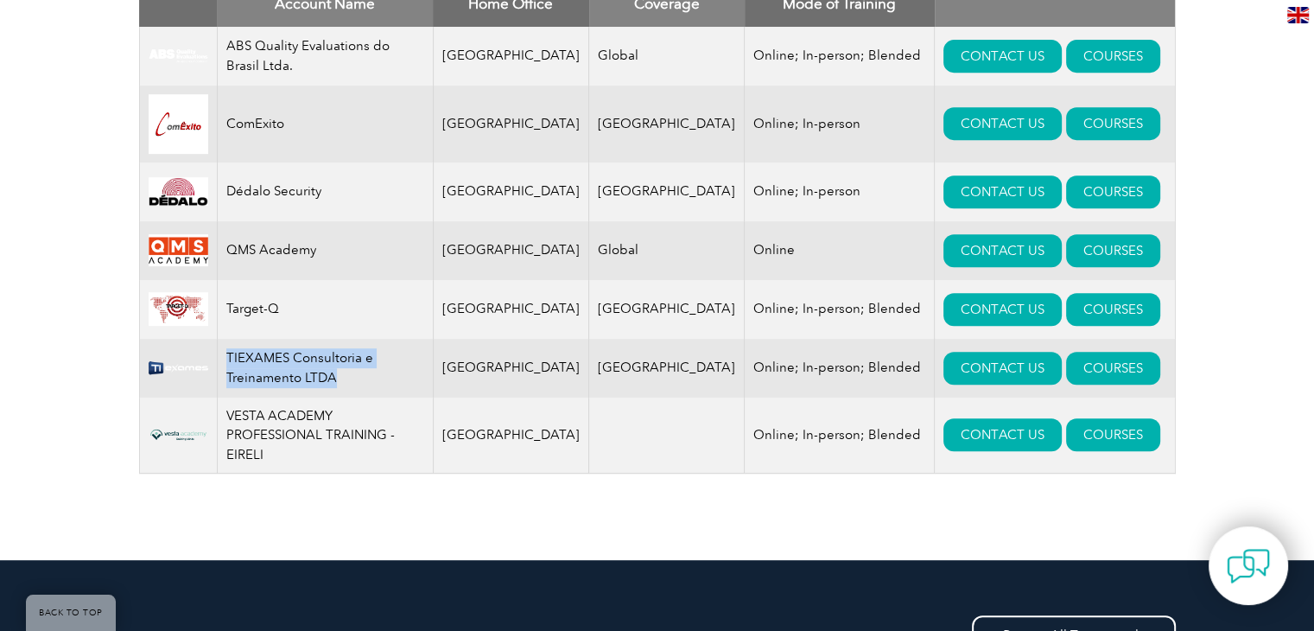
drag, startPoint x: 231, startPoint y: 360, endPoint x: 379, endPoint y: 387, distance: 151.0
click at [379, 387] on td "TIEXAMES Consultoria e Treinamento LTDA" at bounding box center [325, 368] width 216 height 59
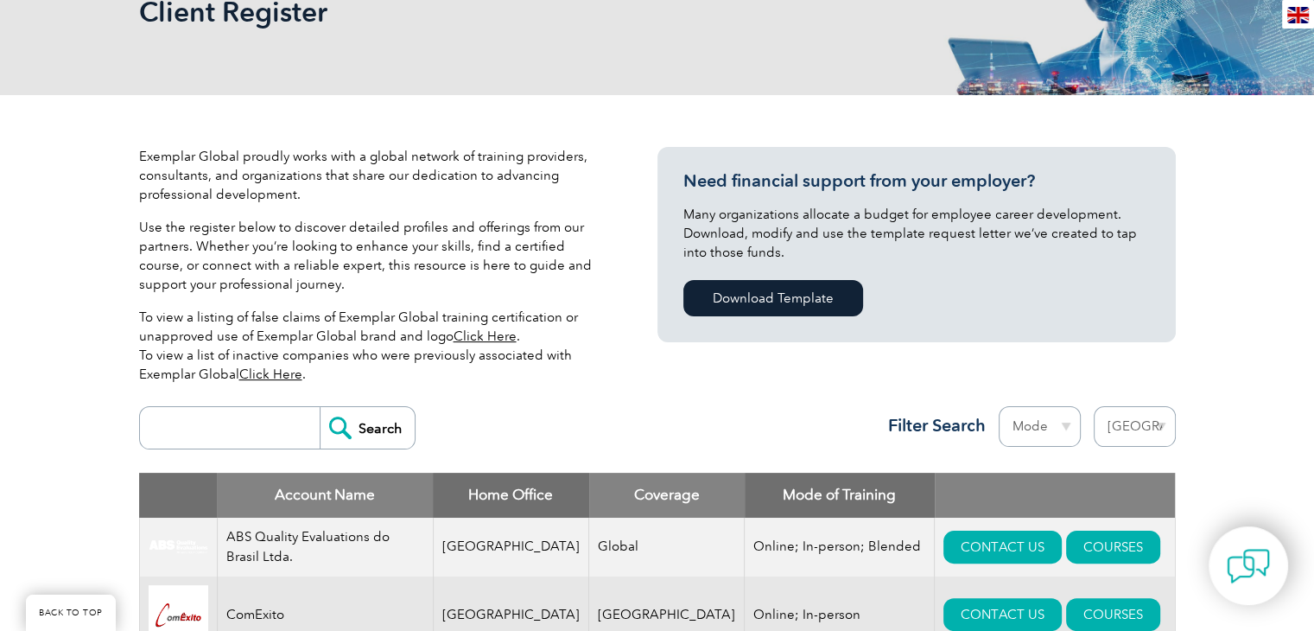
scroll to position [259, 0]
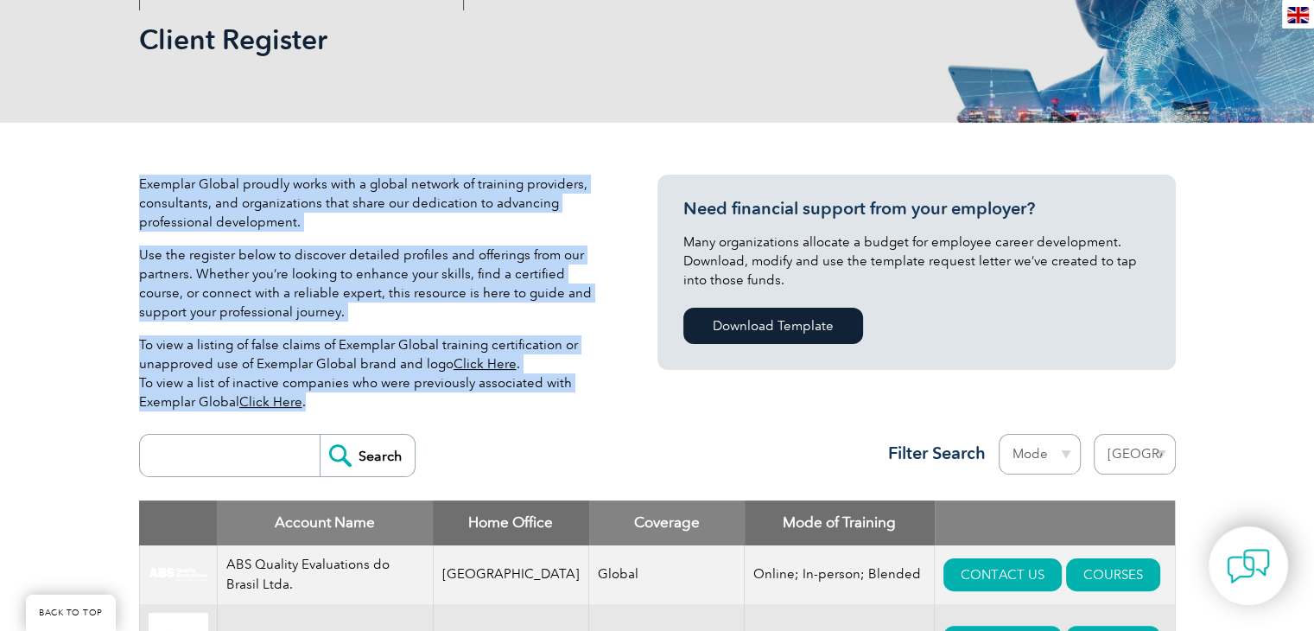
drag, startPoint x: 142, startPoint y: 187, endPoint x: 478, endPoint y: 405, distance: 400.5
click at [478, 405] on div "Exemplar Global proudly works with a global network of training providers, cons…" at bounding box center [372, 300] width 467 height 251
click at [480, 391] on p "To view a listing of false claims of Exemplar Global training certification or …" at bounding box center [372, 373] width 467 height 76
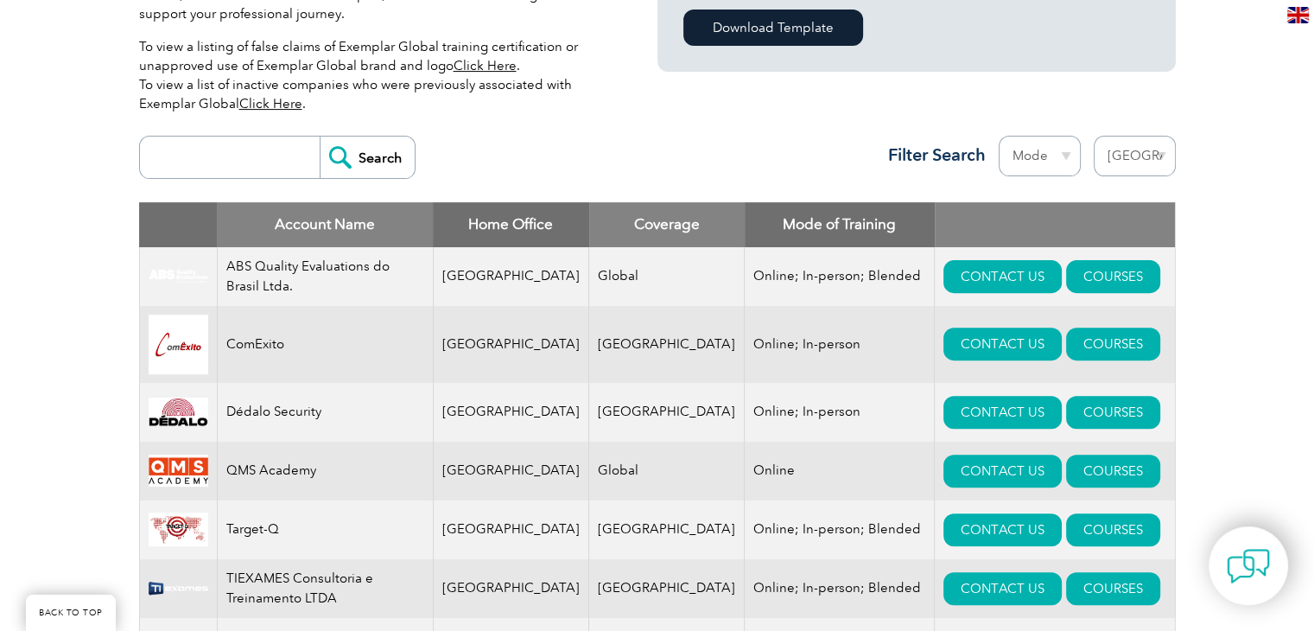
scroll to position [605, 0]
